Goal: Task Accomplishment & Management: Use online tool/utility

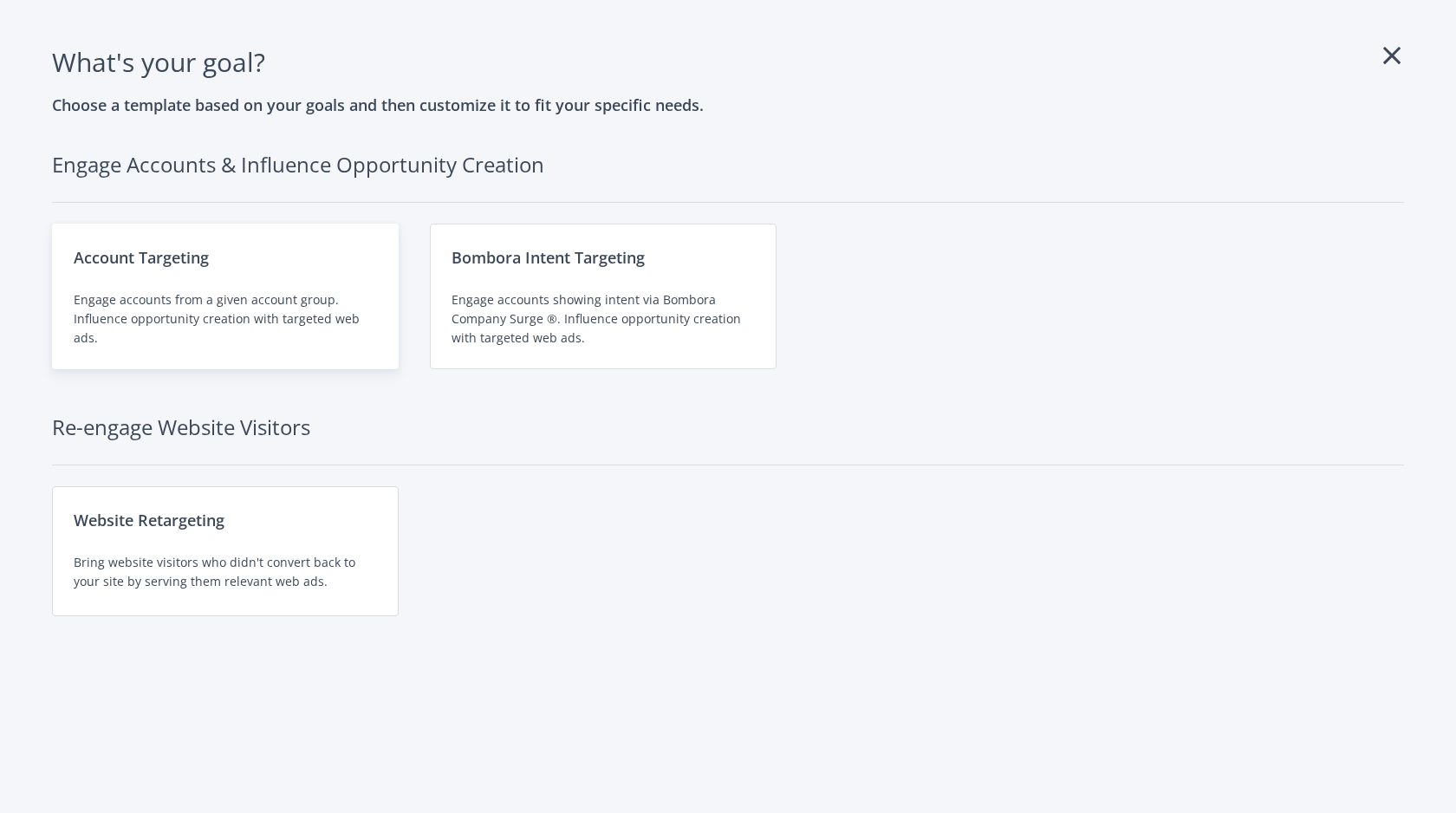
click at [257, 314] on div "Engage accounts from a given account group. Influence opportunity creation with…" at bounding box center [225, 319] width 303 height 58
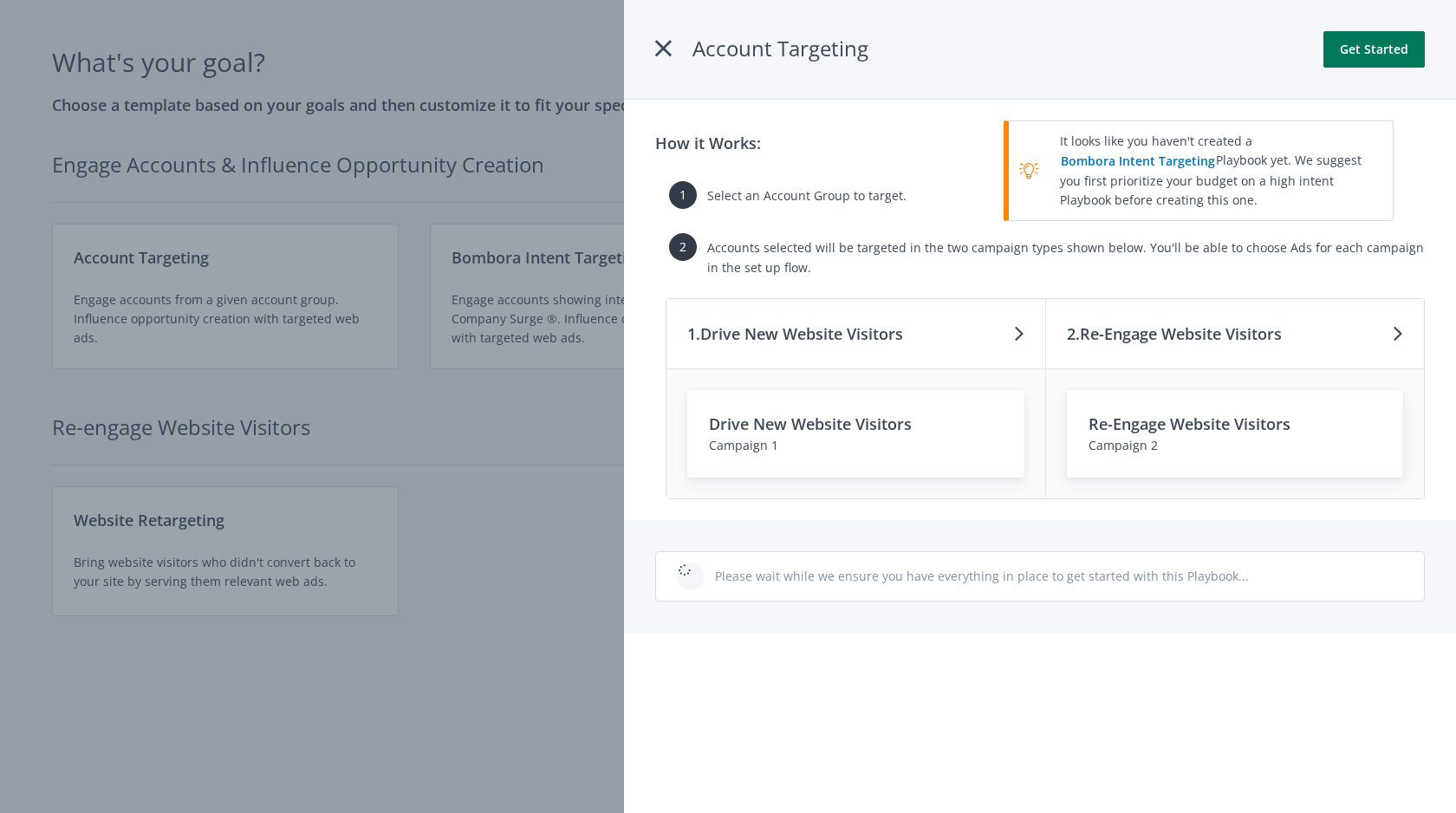
click at [1395, 61] on button "Get Started" at bounding box center [1374, 49] width 101 height 36
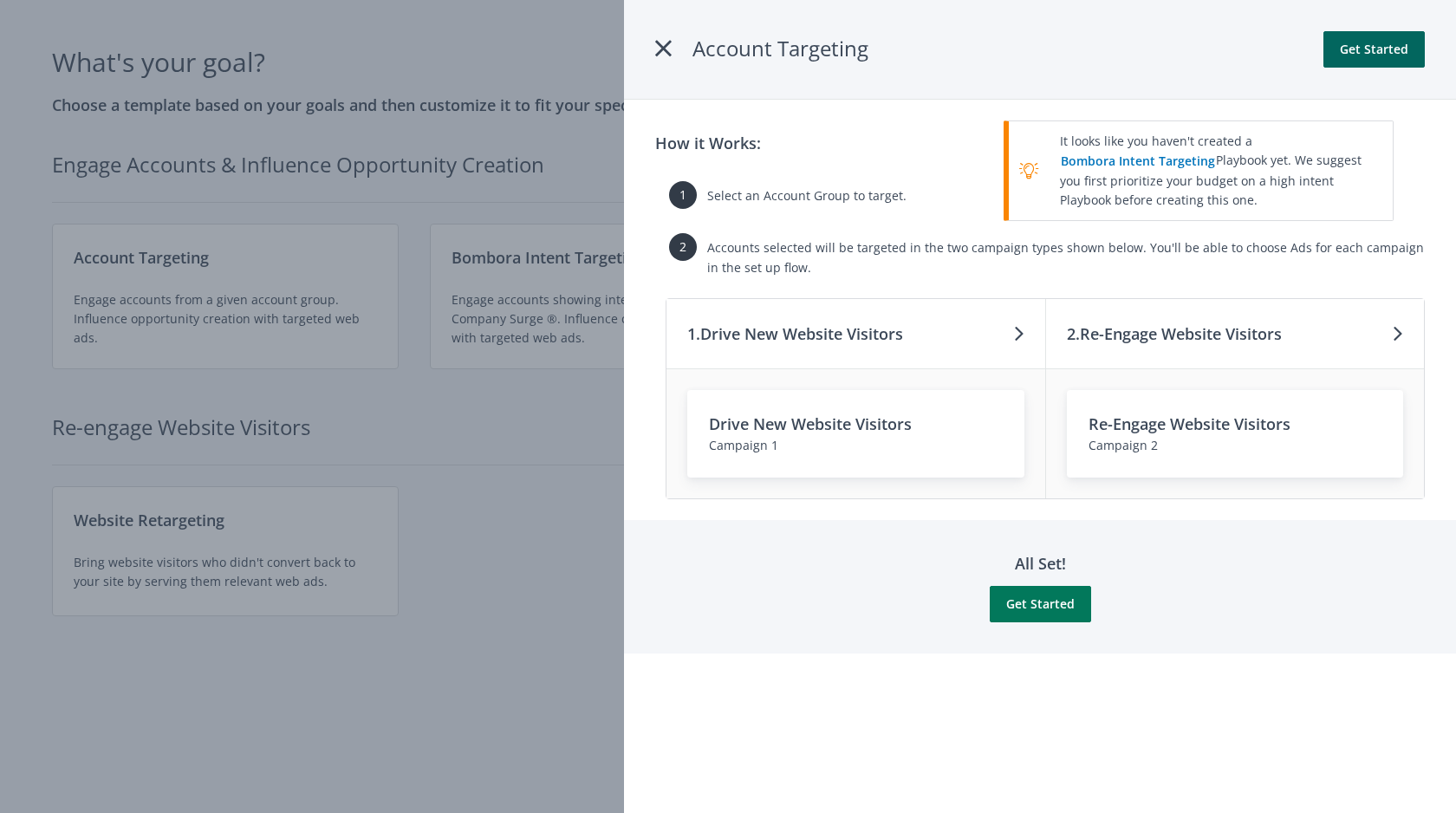
click at [1075, 617] on button "Get Started" at bounding box center [1040, 603] width 101 height 36
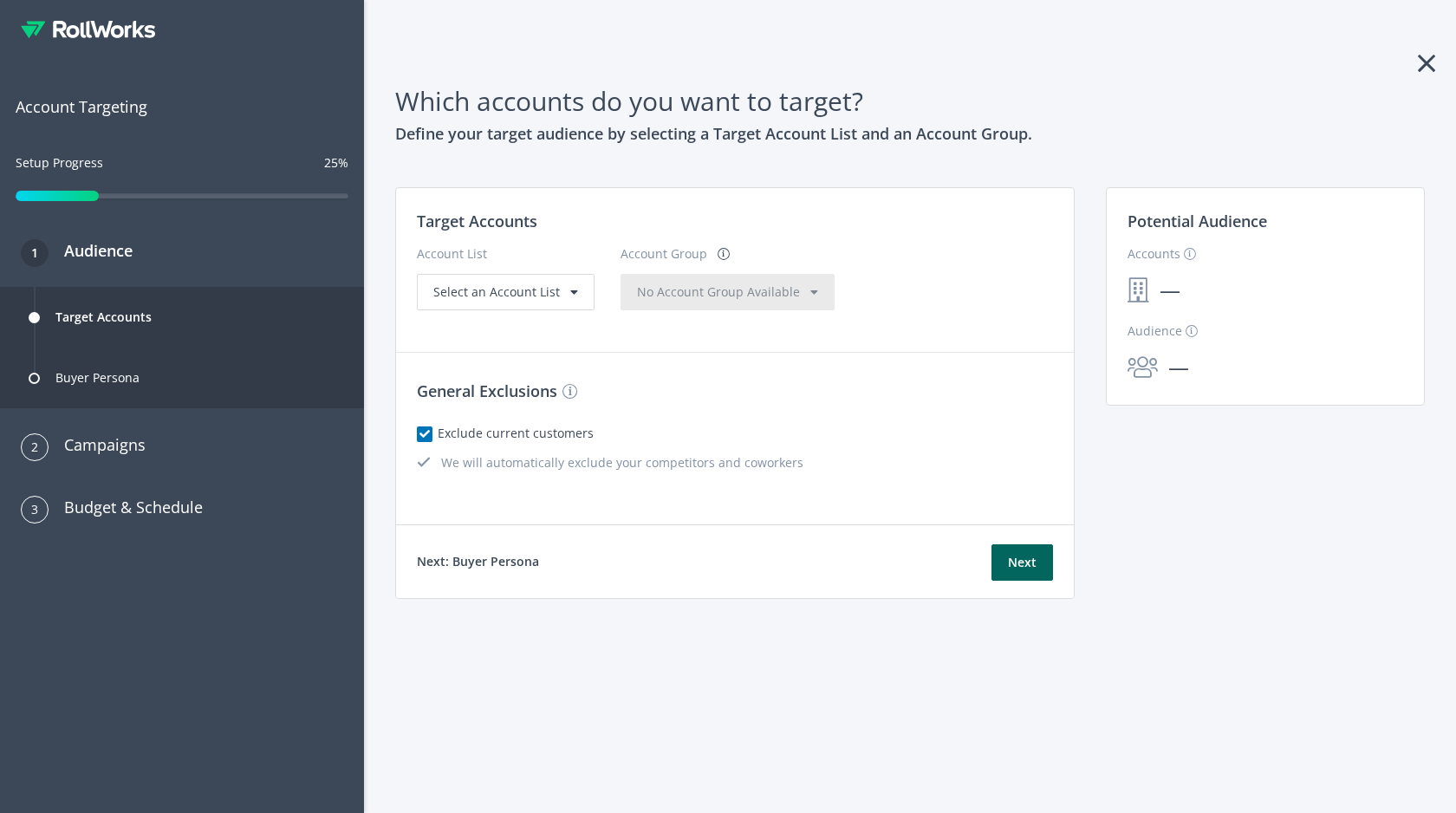
click at [61, 33] on icon at bounding box center [60, 28] width 14 height 17
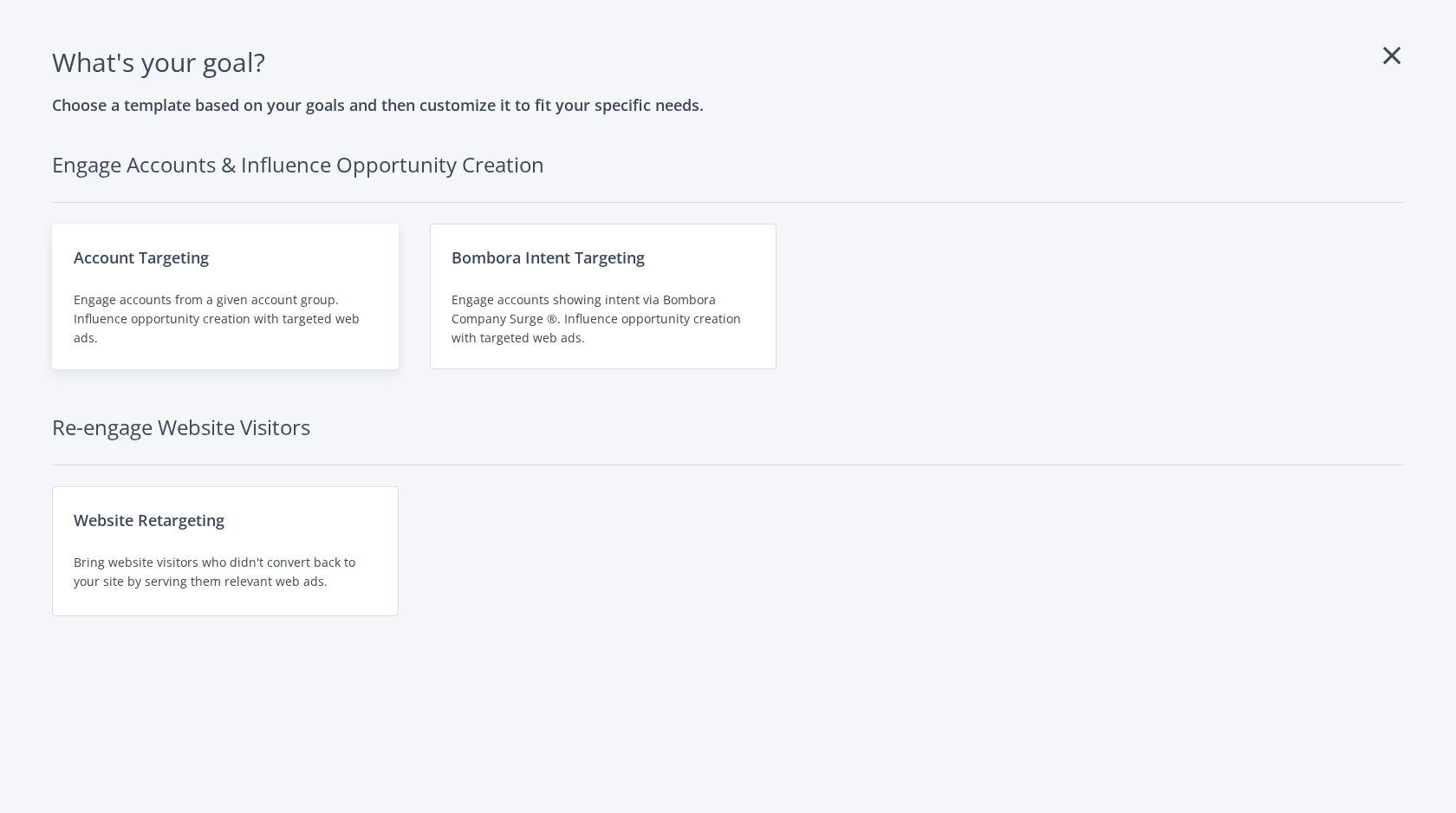
click at [313, 265] on div "Account Targeting" at bounding box center [225, 257] width 303 height 24
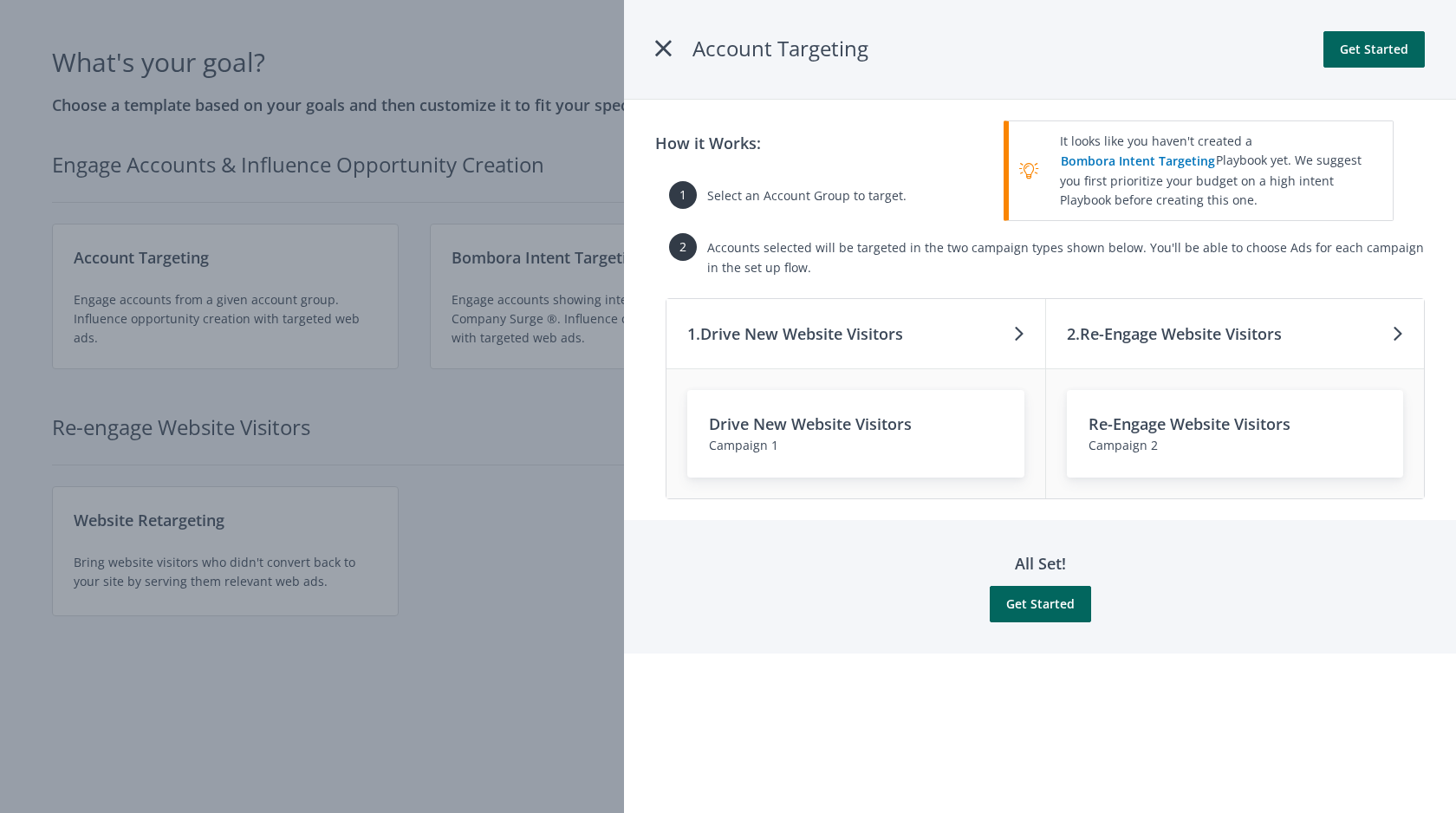
click at [646, 70] on div "Account Targeting Get Started" at bounding box center [1040, 50] width 832 height 100
click at [664, 56] on icon at bounding box center [664, 49] width 17 height 31
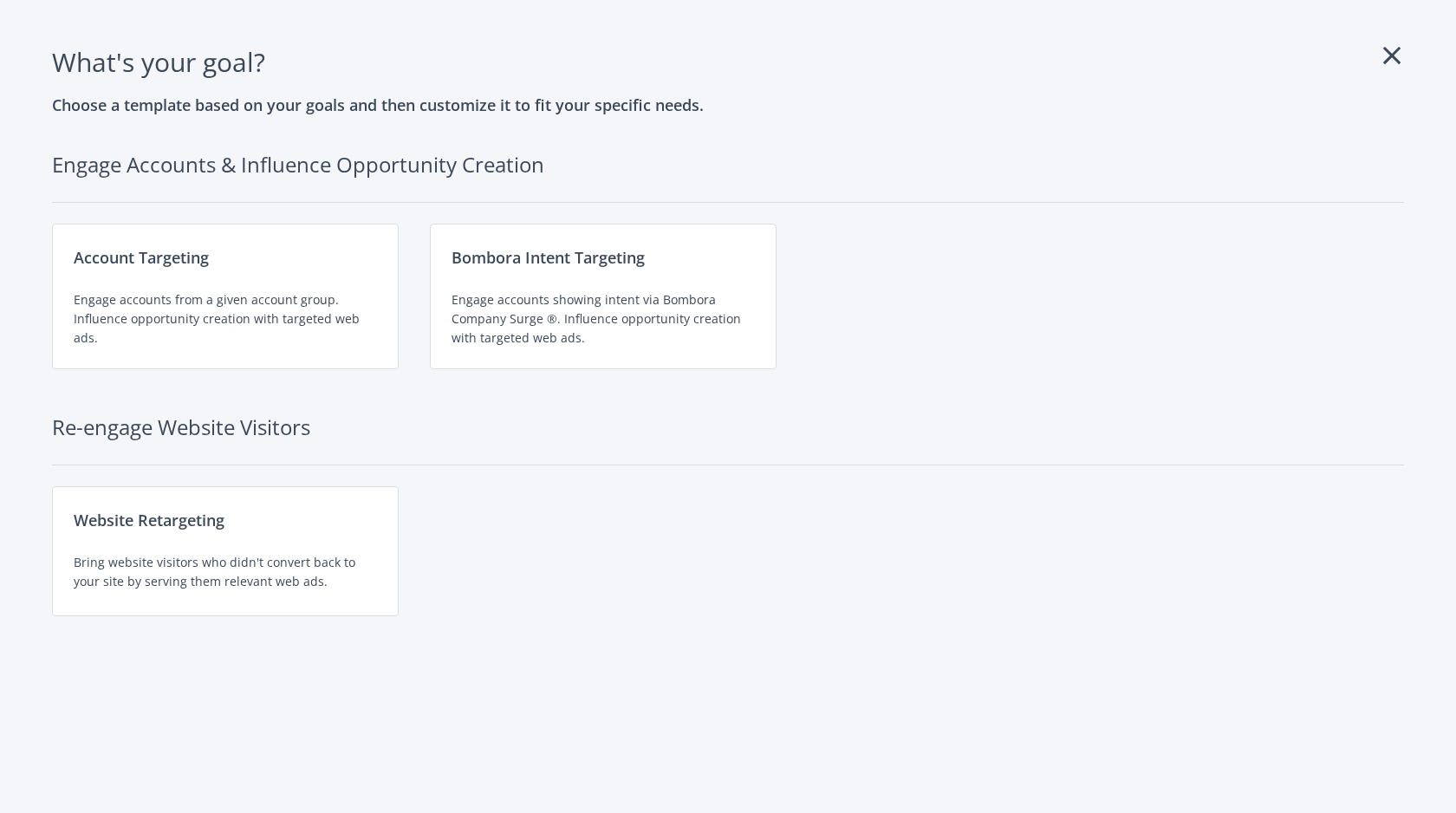
click at [206, 64] on h1 "What's your goal ?" at bounding box center [728, 62] width 1353 height 41
click at [1390, 59] on icon at bounding box center [1393, 56] width 18 height 27
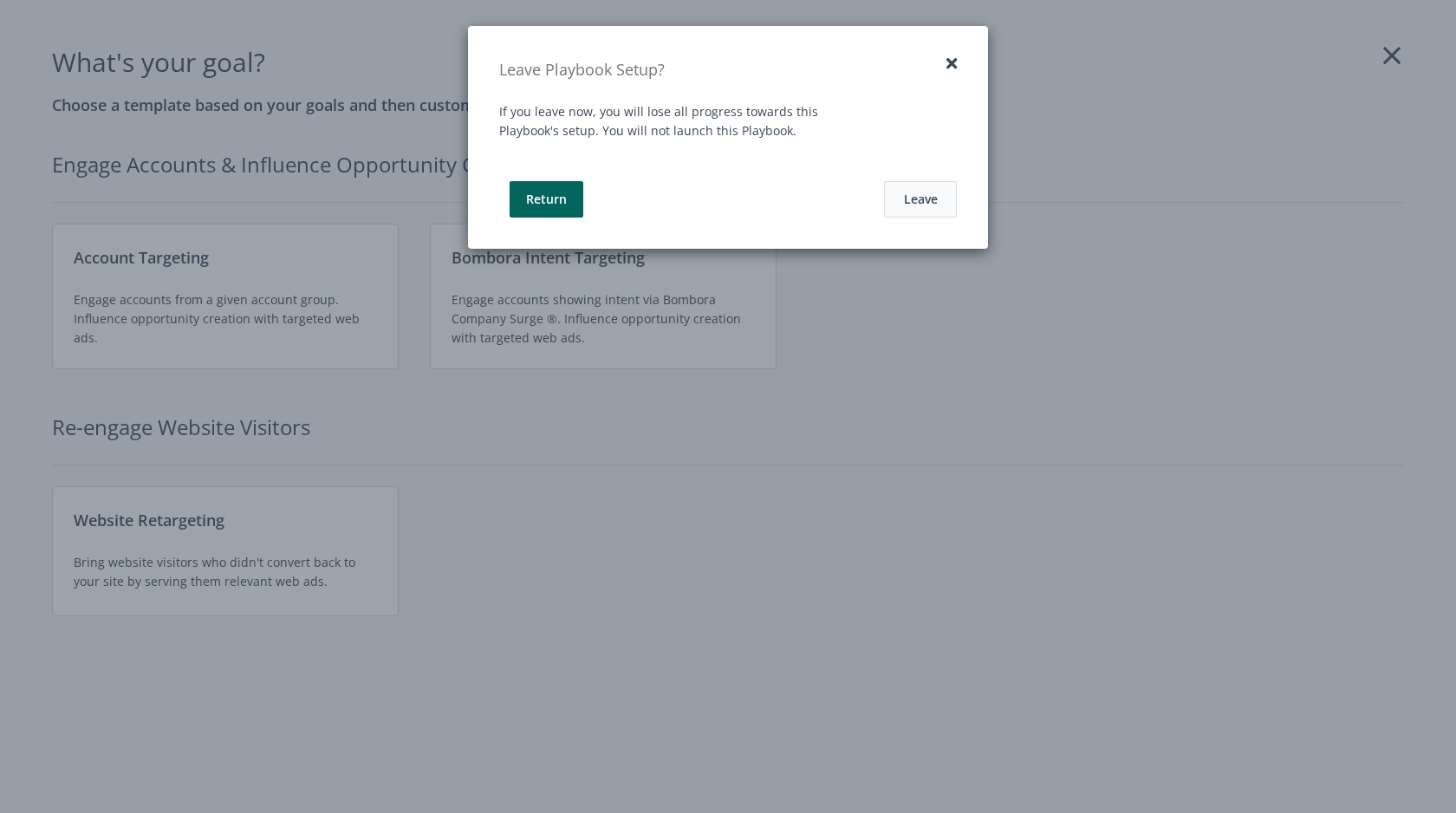
click at [938, 205] on button "Leave" at bounding box center [920, 199] width 73 height 36
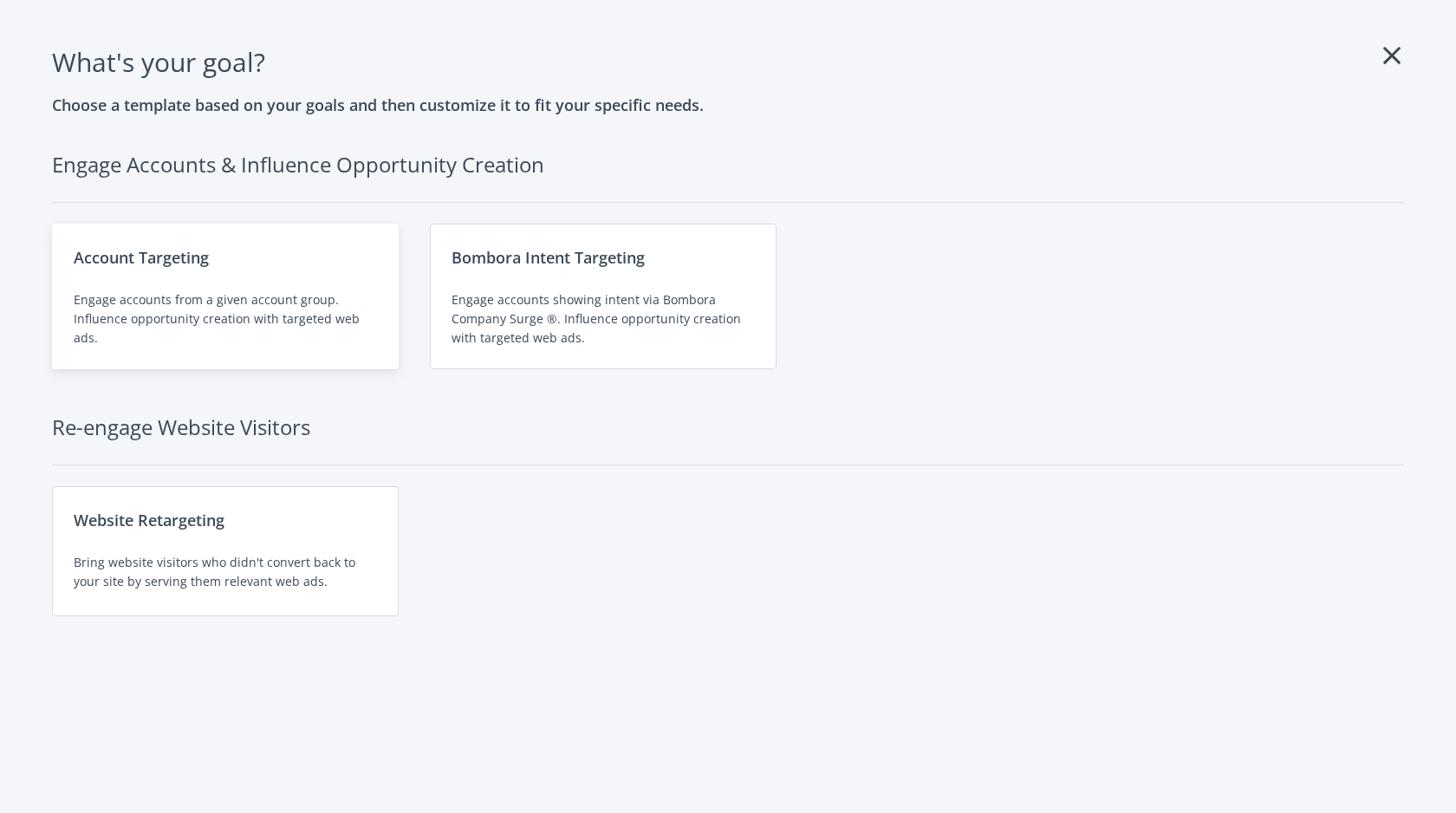
click at [295, 323] on div "Engage accounts from a given account group. Influence opportunity creation with…" at bounding box center [225, 319] width 303 height 58
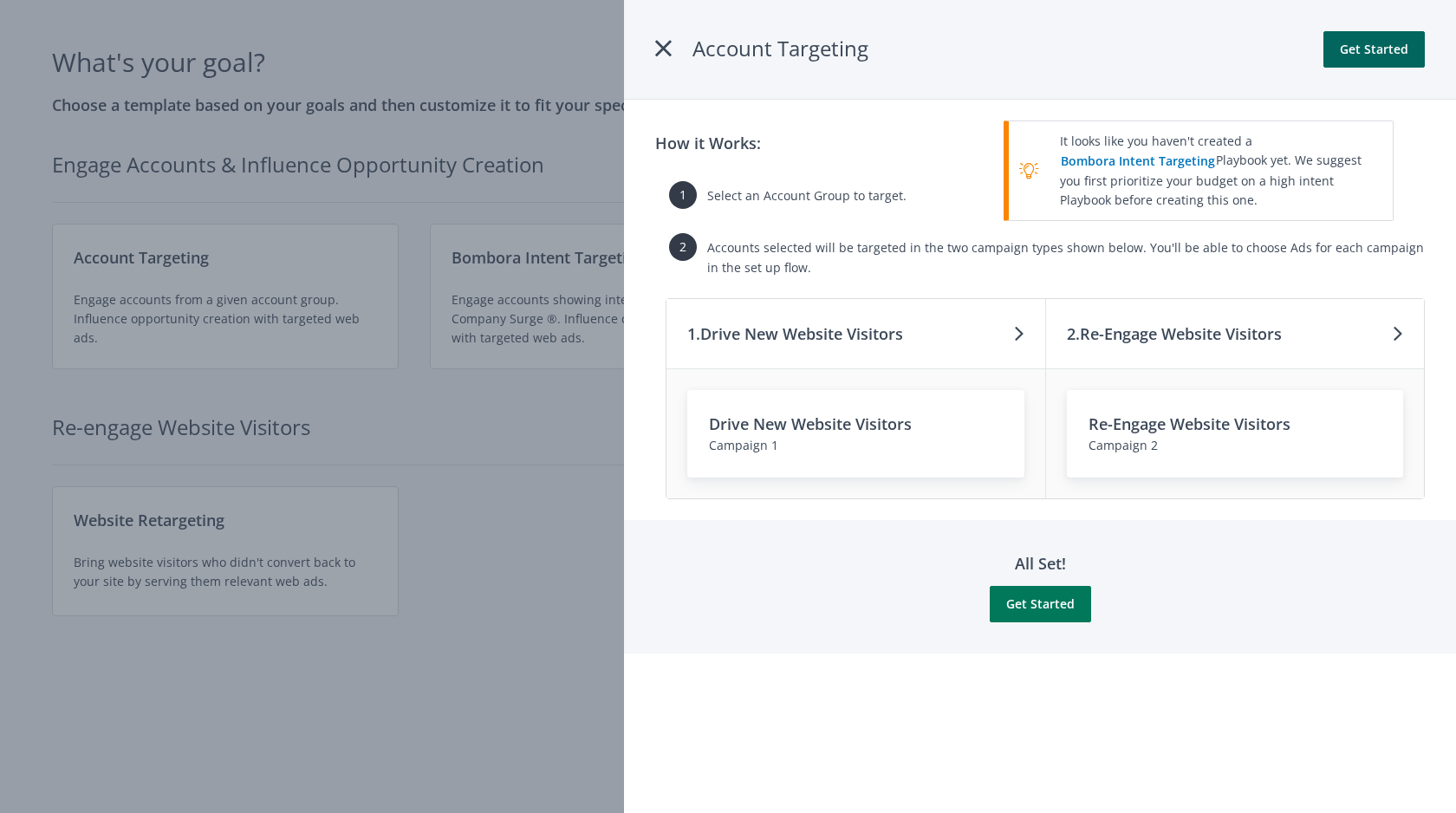
click at [1048, 615] on button "Get Started" at bounding box center [1040, 603] width 101 height 36
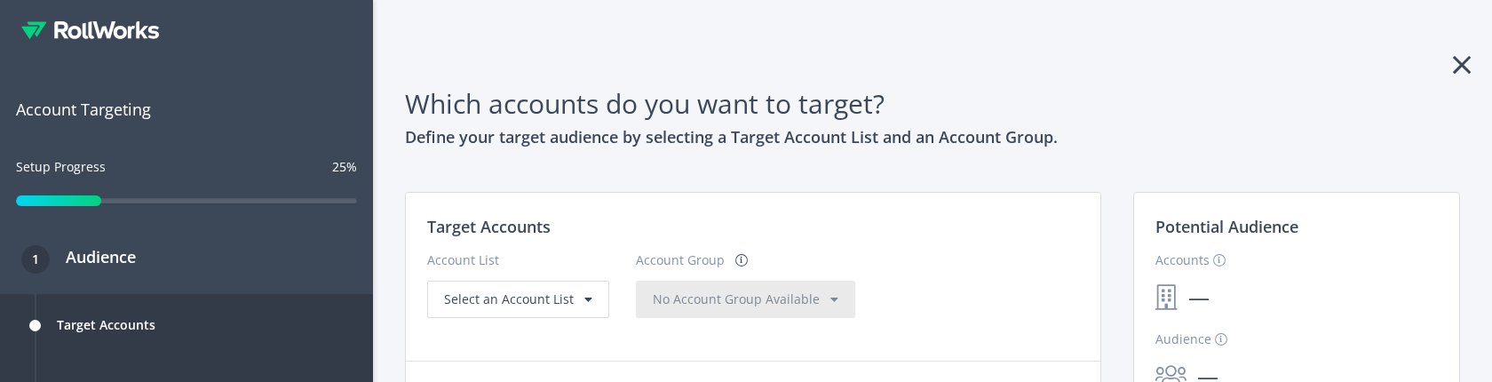
click at [1454, 61] on icon at bounding box center [1462, 65] width 18 height 28
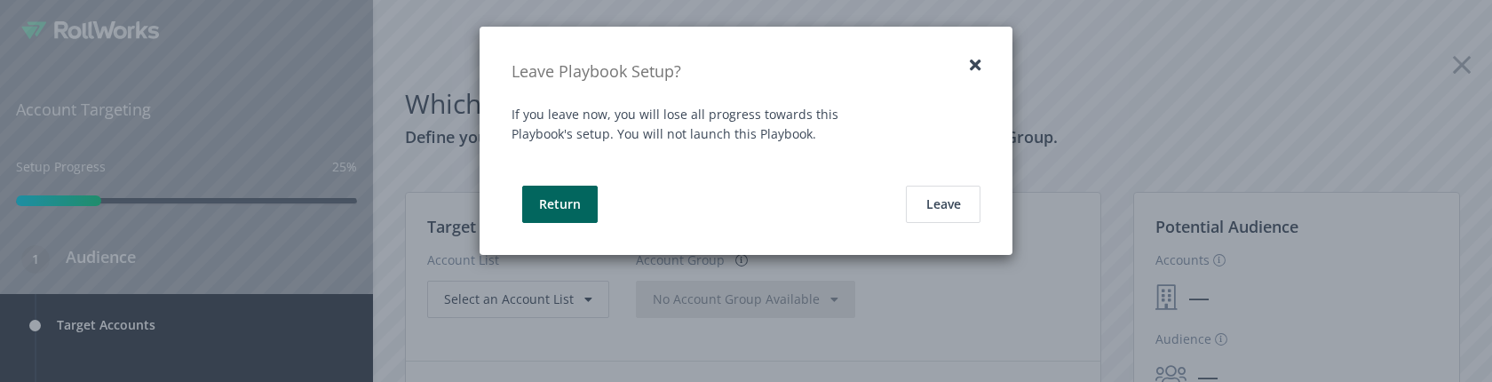
click at [898, 190] on div "Return Leave" at bounding box center [746, 204] width 469 height 37
click at [943, 190] on button "Leave" at bounding box center [943, 204] width 75 height 37
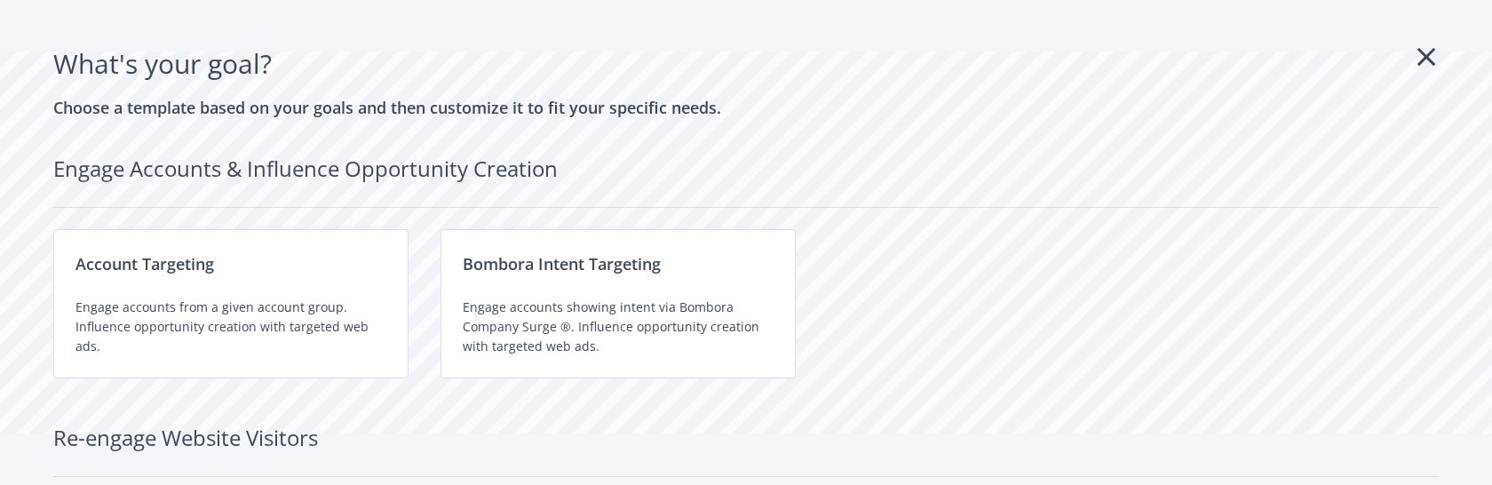
click at [61, 67] on h1 "What's your goal ?" at bounding box center [746, 64] width 1386 height 42
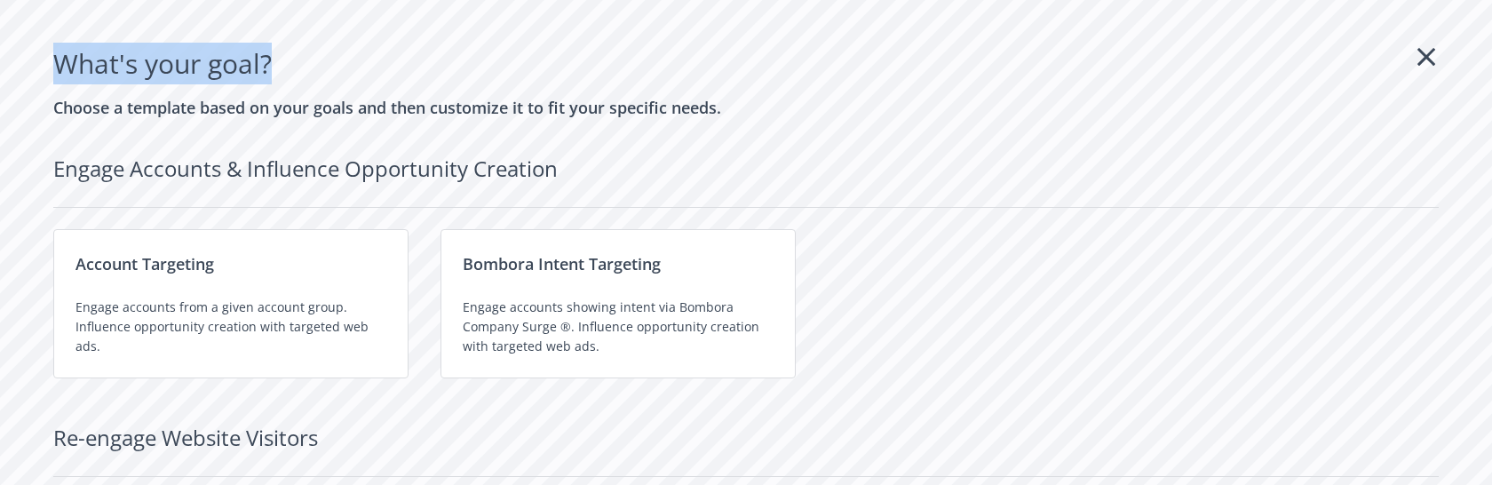
drag, startPoint x: 62, startPoint y: 66, endPoint x: 249, endPoint y: 62, distance: 186.6
click at [257, 65] on h1 "What's your goal ?" at bounding box center [746, 64] width 1386 height 42
copy h1 "What's your goal ?"
